Goal: Find specific page/section: Find specific page/section

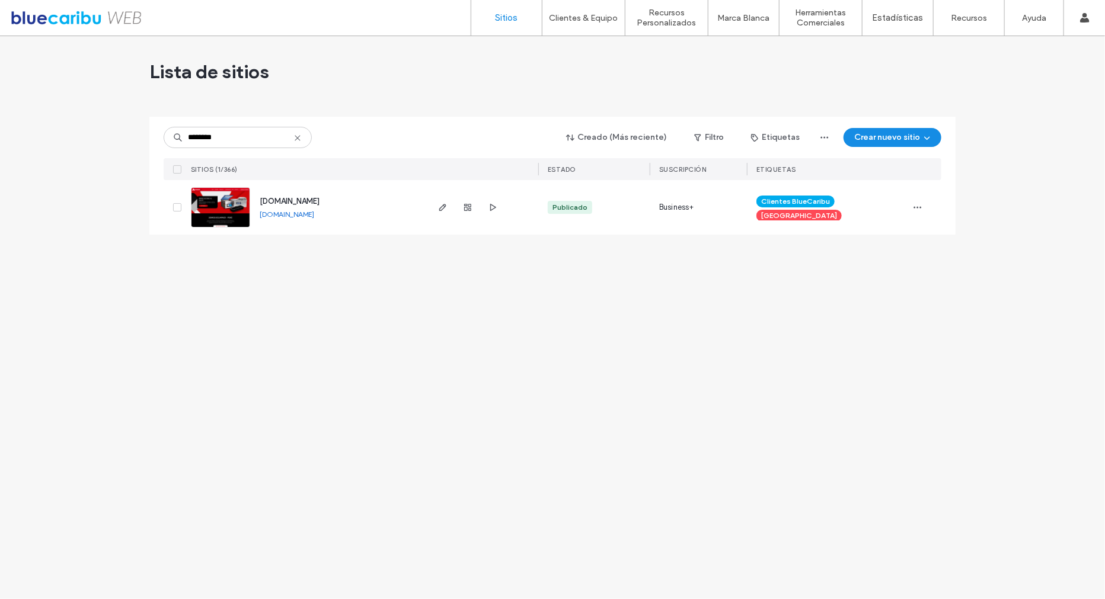
type input "********"
click at [273, 196] on div "[DOMAIN_NAME]" at bounding box center [290, 202] width 60 height 12
click at [279, 203] on span "[DOMAIN_NAME]" at bounding box center [290, 201] width 60 height 9
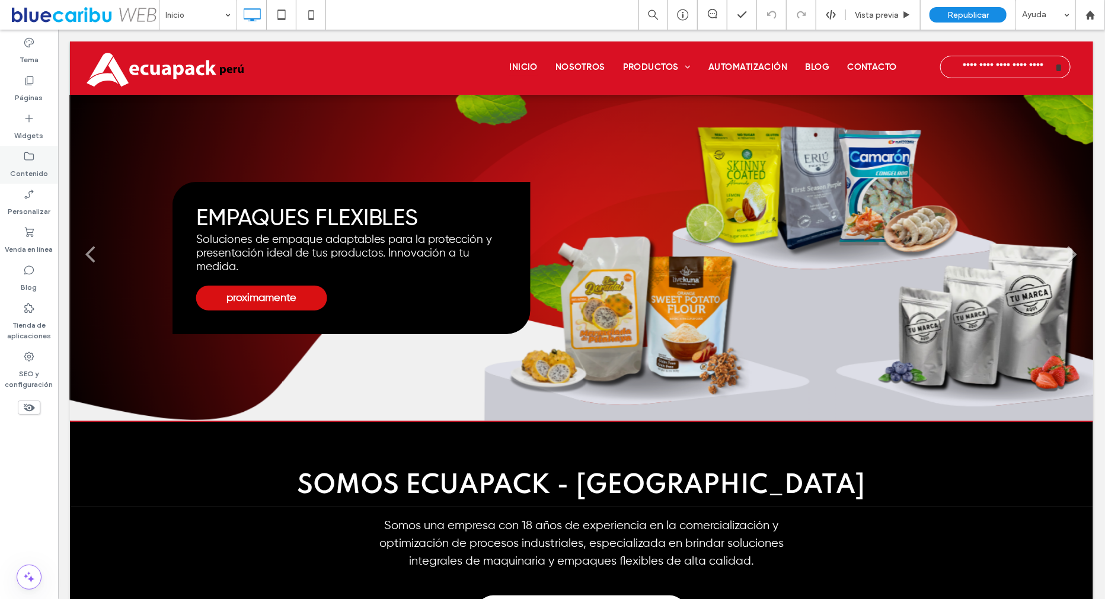
click at [29, 165] on label "Contenido" at bounding box center [29, 170] width 38 height 17
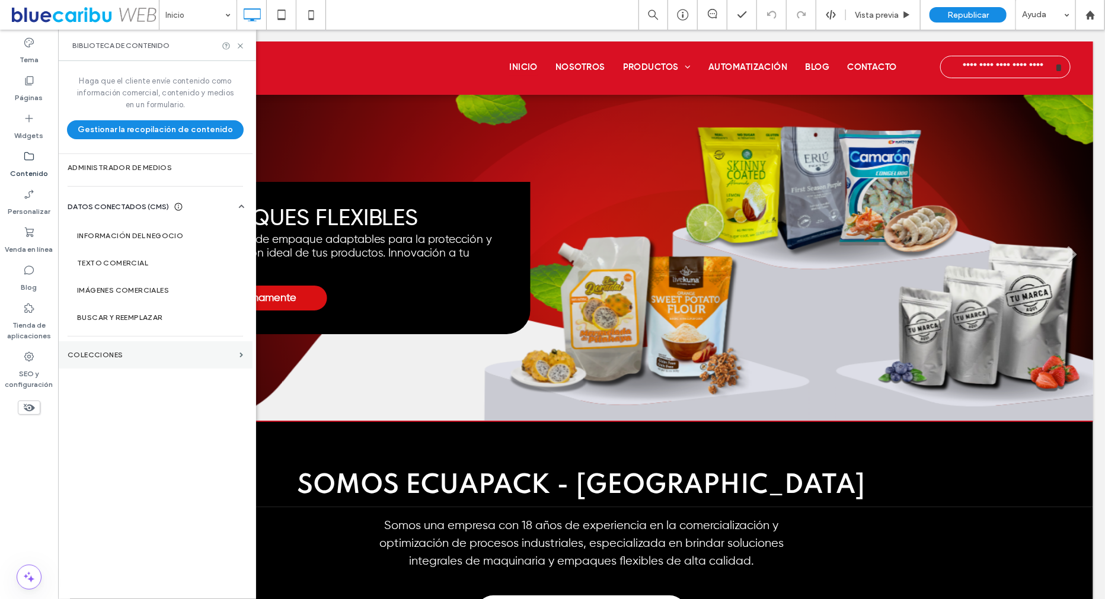
click at [123, 354] on label "COLECCIONES" at bounding box center [151, 355] width 167 height 8
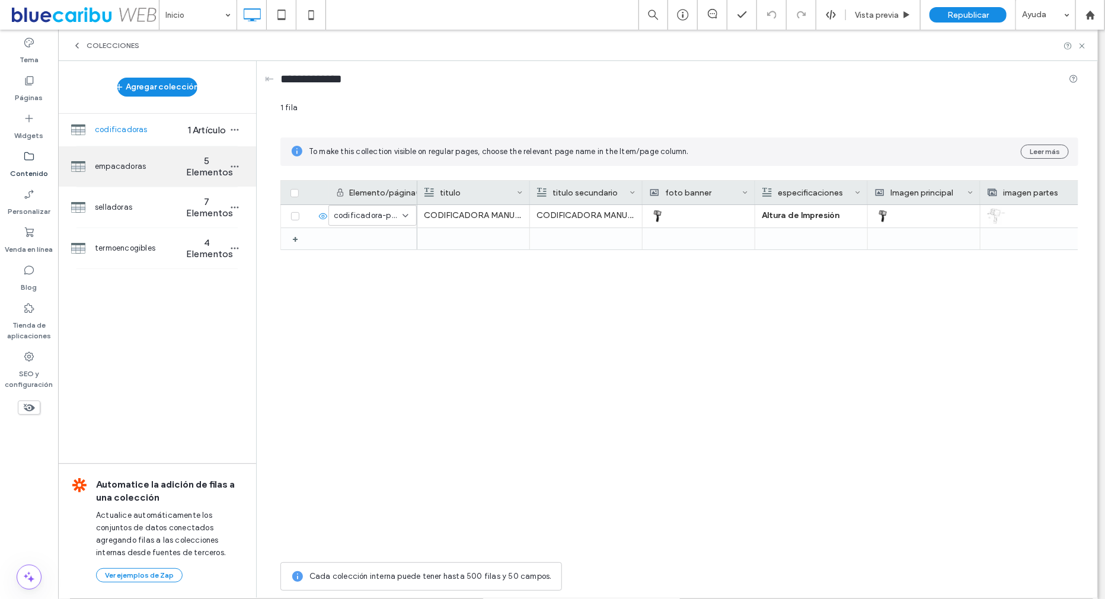
click at [178, 154] on div "empacadoras 5 Elementos" at bounding box center [157, 166] width 198 height 40
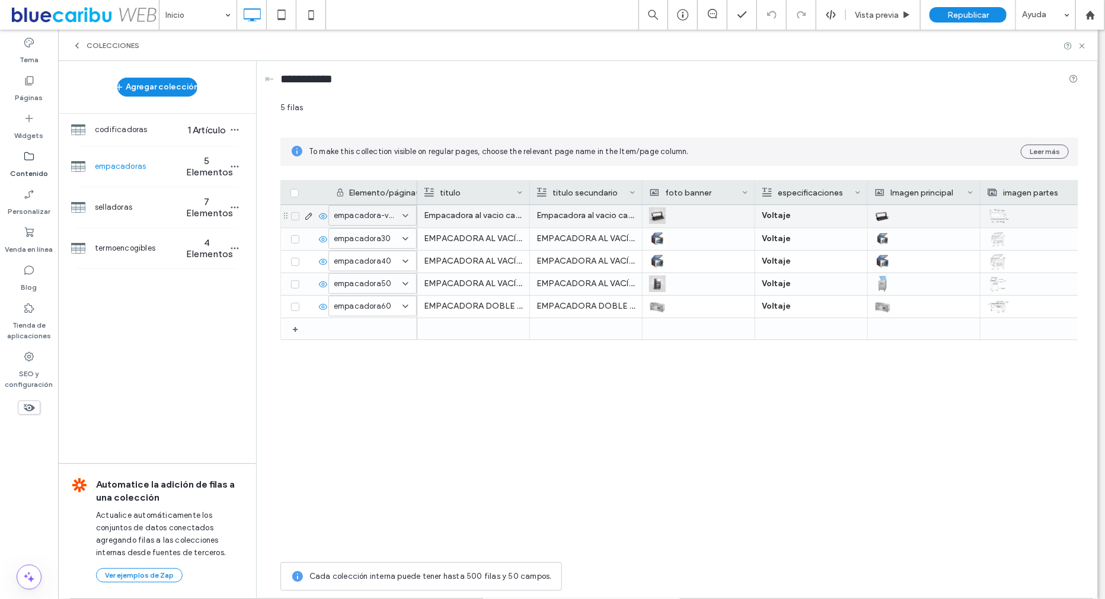
click at [308, 216] on use at bounding box center [308, 216] width 7 height 7
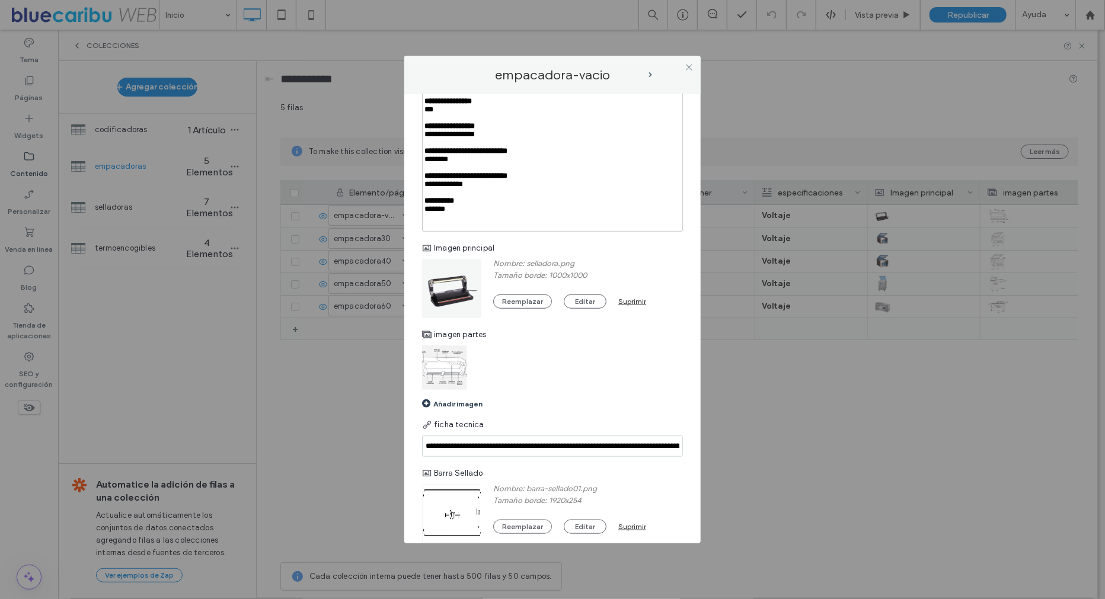
scroll to position [472, 0]
